Goal: Use online tool/utility: Utilize a website feature to perform a specific function

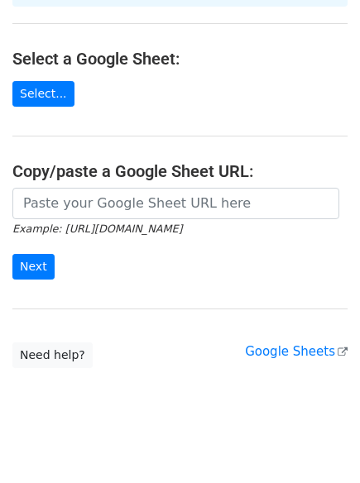
scroll to position [180, 0]
click at [52, 81] on link "Select..." at bounding box center [43, 94] width 62 height 26
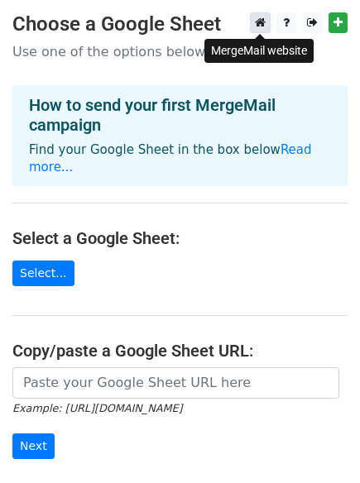
click at [261, 21] on icon at bounding box center [260, 23] width 11 height 12
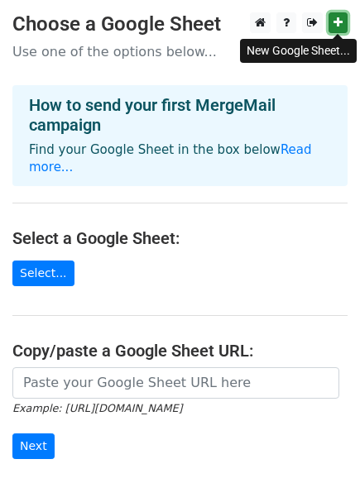
click at [337, 26] on icon at bounding box center [338, 23] width 9 height 12
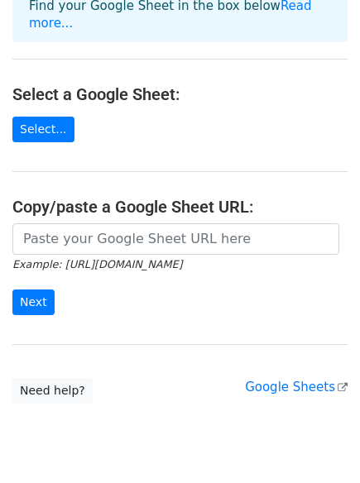
scroll to position [180, 0]
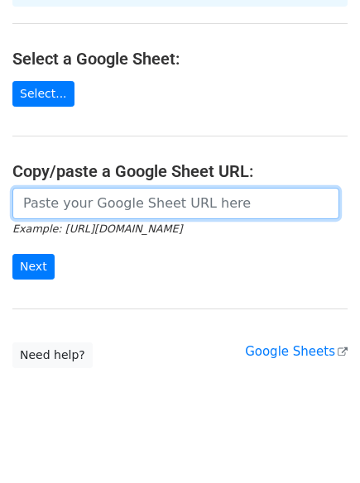
click at [42, 192] on input "url" at bounding box center [175, 203] width 327 height 31
type input "https://docs.google.com/spreadsheets/d/12PEtNsMMC0Mrz7IMc96DSrnddVijeEQF90XR3RU…"
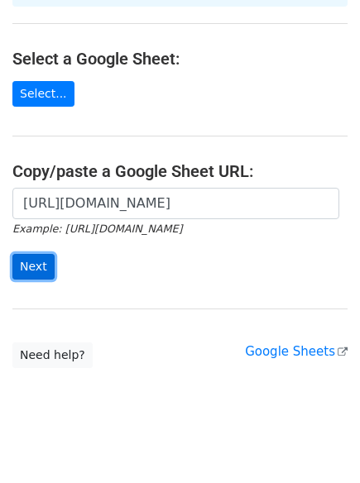
click at [43, 254] on input "Next" at bounding box center [33, 267] width 42 height 26
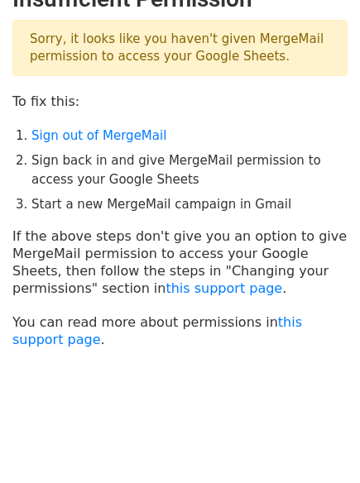
scroll to position [41, 0]
